Goal: Information Seeking & Learning: Find specific fact

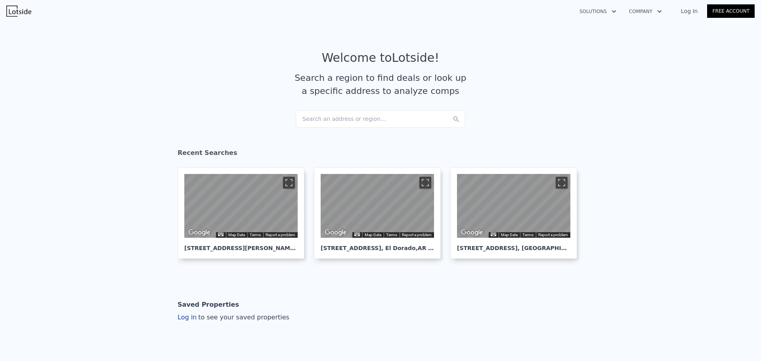
click at [344, 119] on div "Search an address or region..." at bounding box center [381, 118] width 170 height 17
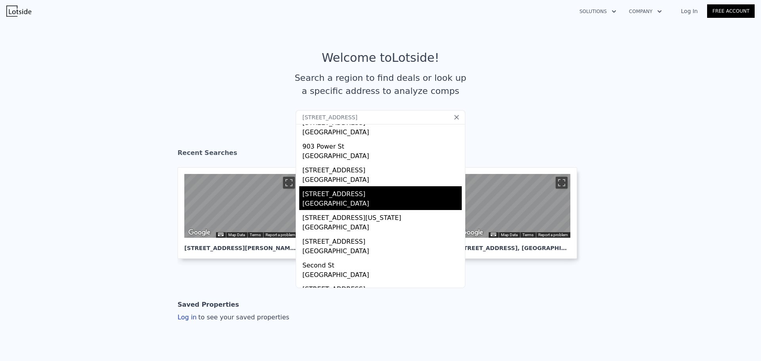
scroll to position [14, 0]
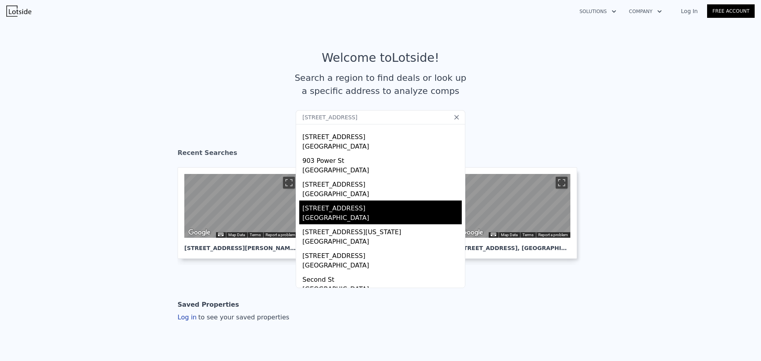
type input "[STREET_ADDRESS]"
click at [372, 212] on div "[STREET_ADDRESS]" at bounding box center [382, 207] width 159 height 13
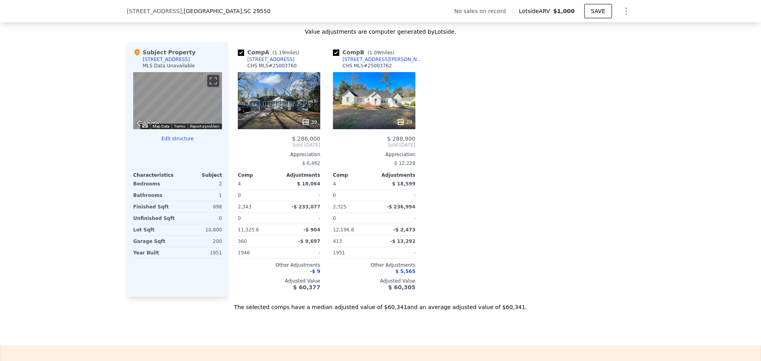
scroll to position [751, 0]
drag, startPoint x: 121, startPoint y: 11, endPoint x: 225, endPoint y: 11, distance: 104.7
click at [225, 11] on div "[STREET_ADDRESS] No sales on record Lotside ARV $1,000 SAVE" at bounding box center [380, 11] width 761 height 23
copy div "[STREET_ADDRESS]"
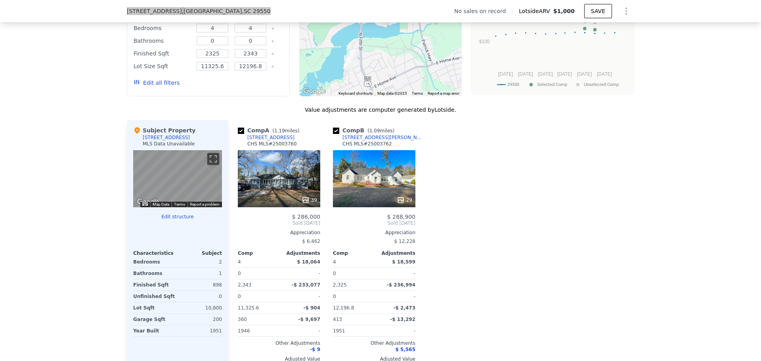
scroll to position [711, 0]
